Goal: Transaction & Acquisition: Purchase product/service

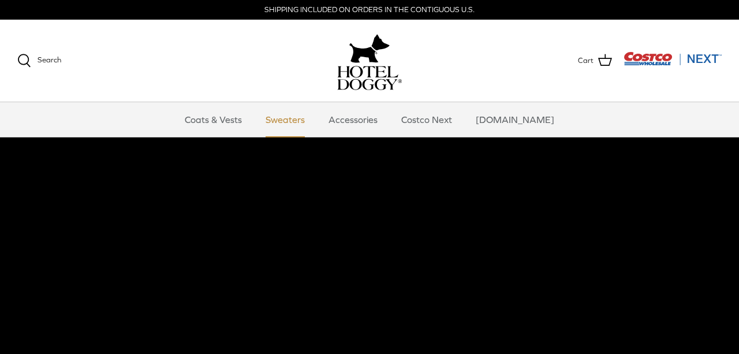
click at [298, 118] on link "Sweaters" at bounding box center [285, 119] width 60 height 35
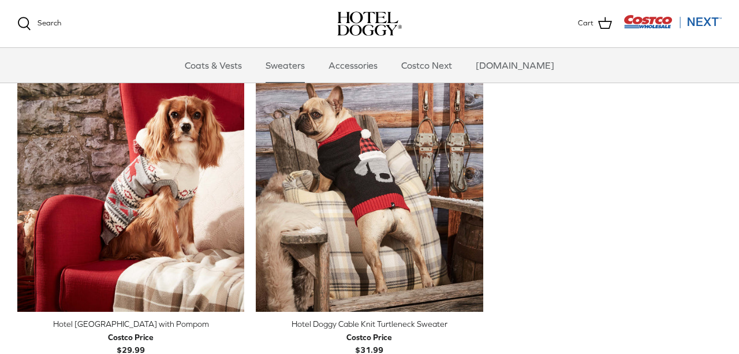
scroll to position [249, 0]
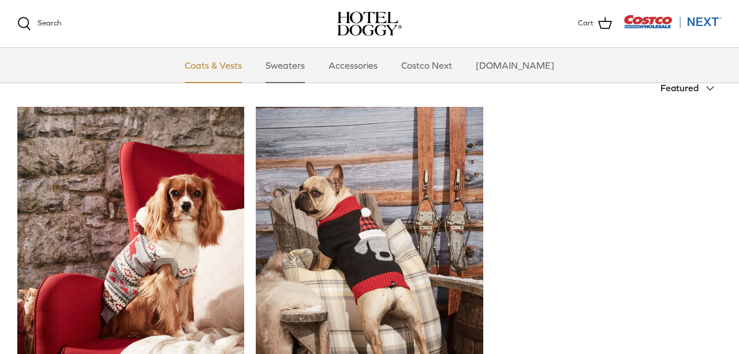
click at [226, 65] on link "Coats & Vests" at bounding box center [213, 65] width 78 height 35
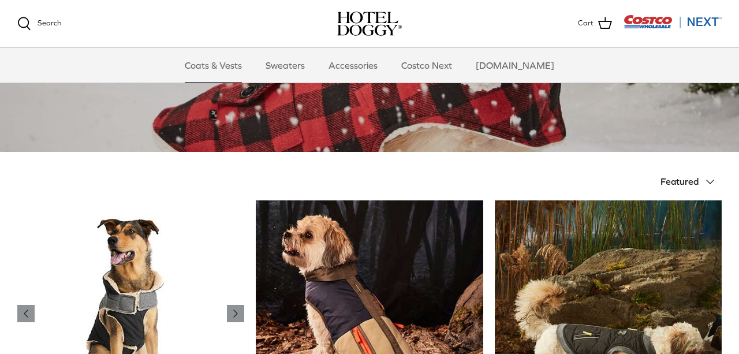
scroll to position [242, 0]
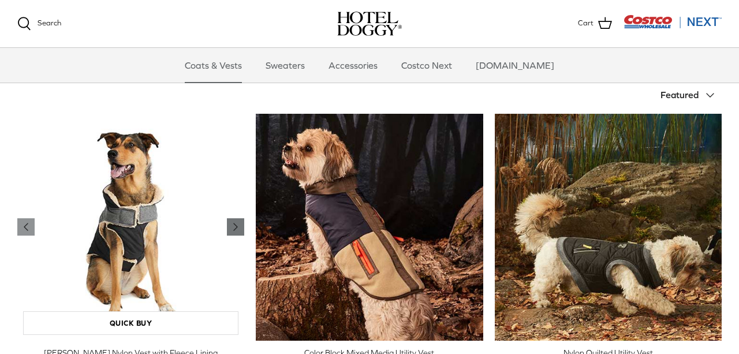
click at [236, 225] on polyline "Previous" at bounding box center [235, 226] width 3 height 7
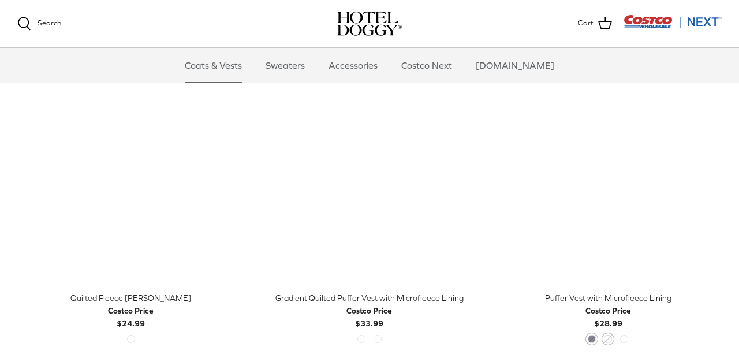
scroll to position [1544, 0]
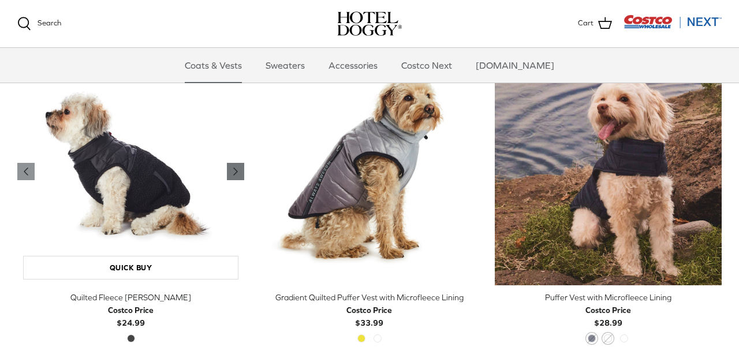
click at [235, 169] on polyline "Previous" at bounding box center [235, 171] width 3 height 7
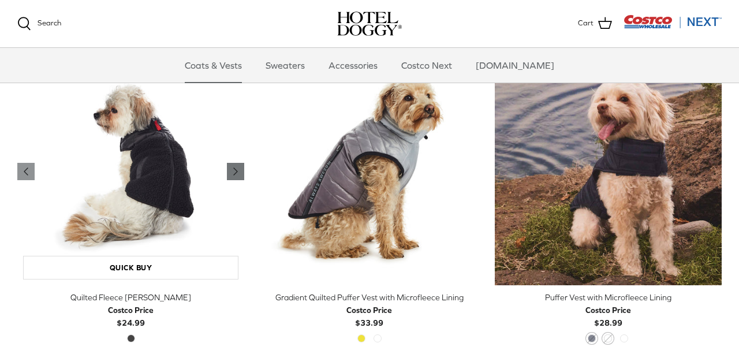
click at [235, 169] on polyline "Previous" at bounding box center [235, 171] width 3 height 7
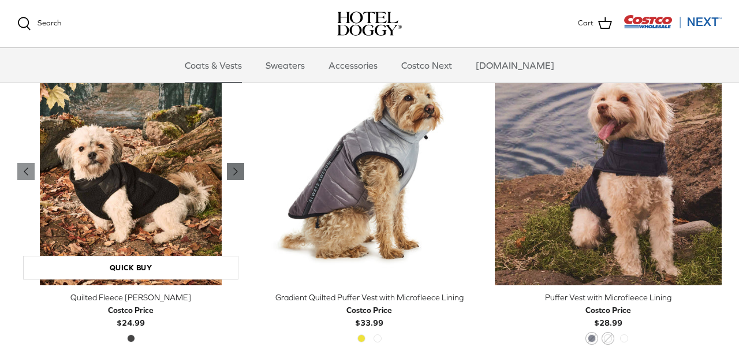
click at [235, 169] on polyline "Previous" at bounding box center [235, 171] width 3 height 7
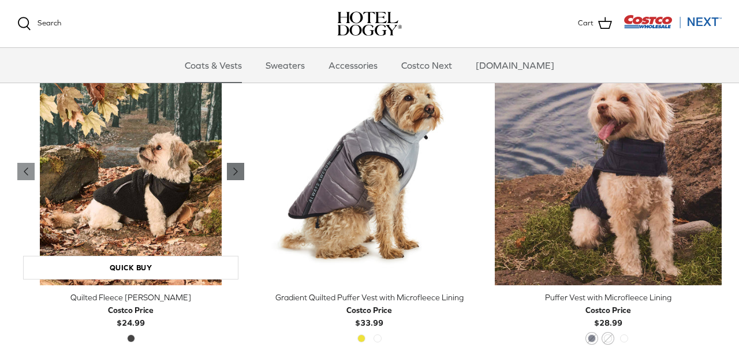
click at [234, 168] on polyline "Previous" at bounding box center [235, 171] width 3 height 7
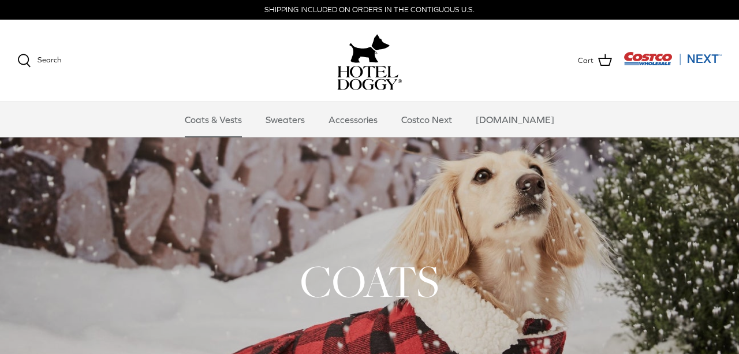
scroll to position [0, 0]
click at [699, 57] on img "Costco Next" at bounding box center [672, 58] width 98 height 14
